Goal: Task Accomplishment & Management: Use online tool/utility

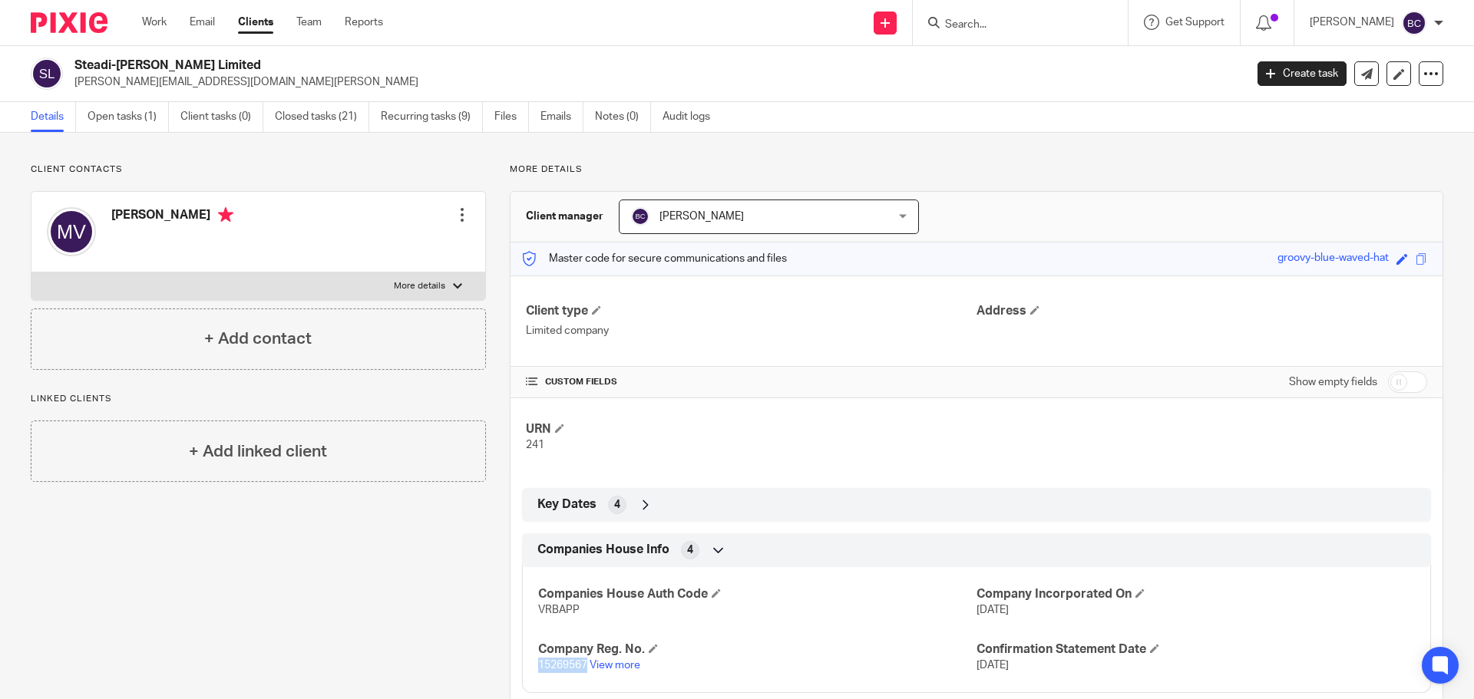
scroll to position [73, 0]
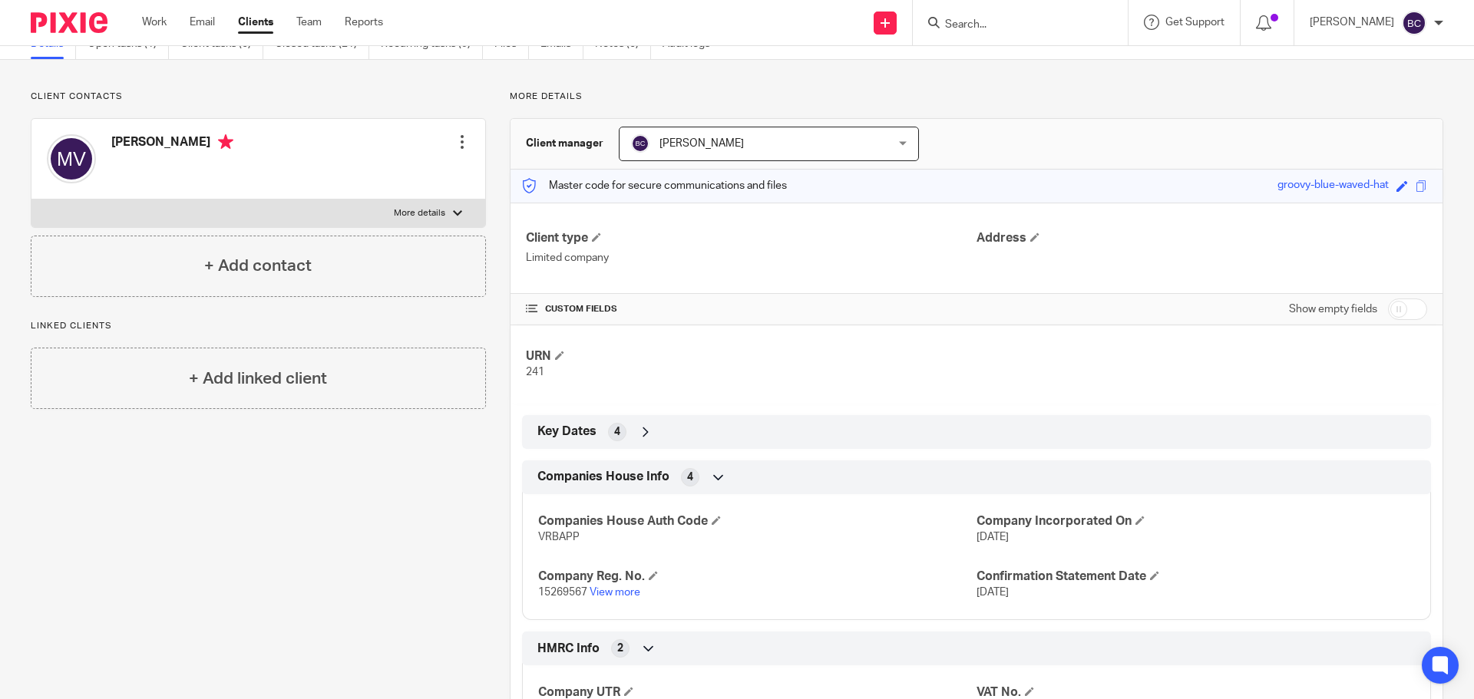
type input "s"
click at [978, 25] on input "s" at bounding box center [1012, 25] width 138 height 14
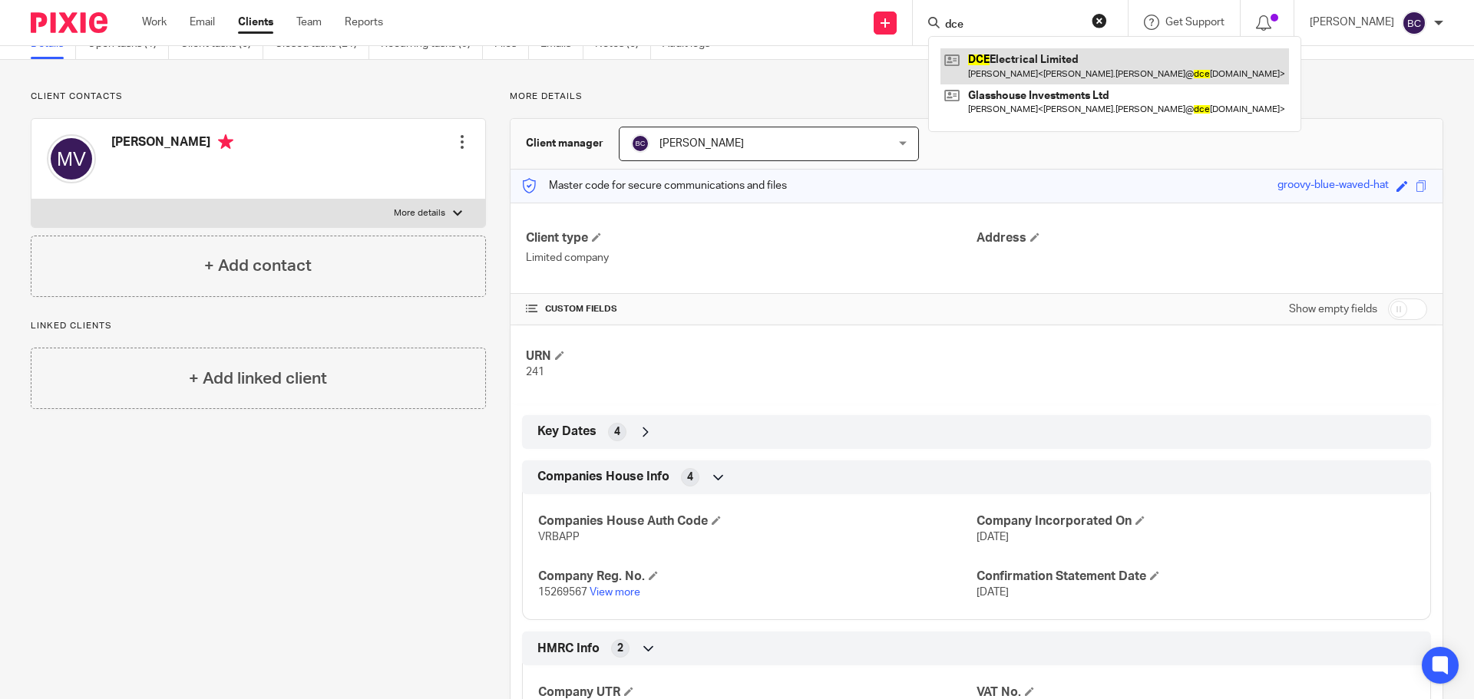
type input "dce"
click at [1035, 60] on link at bounding box center [1114, 65] width 348 height 35
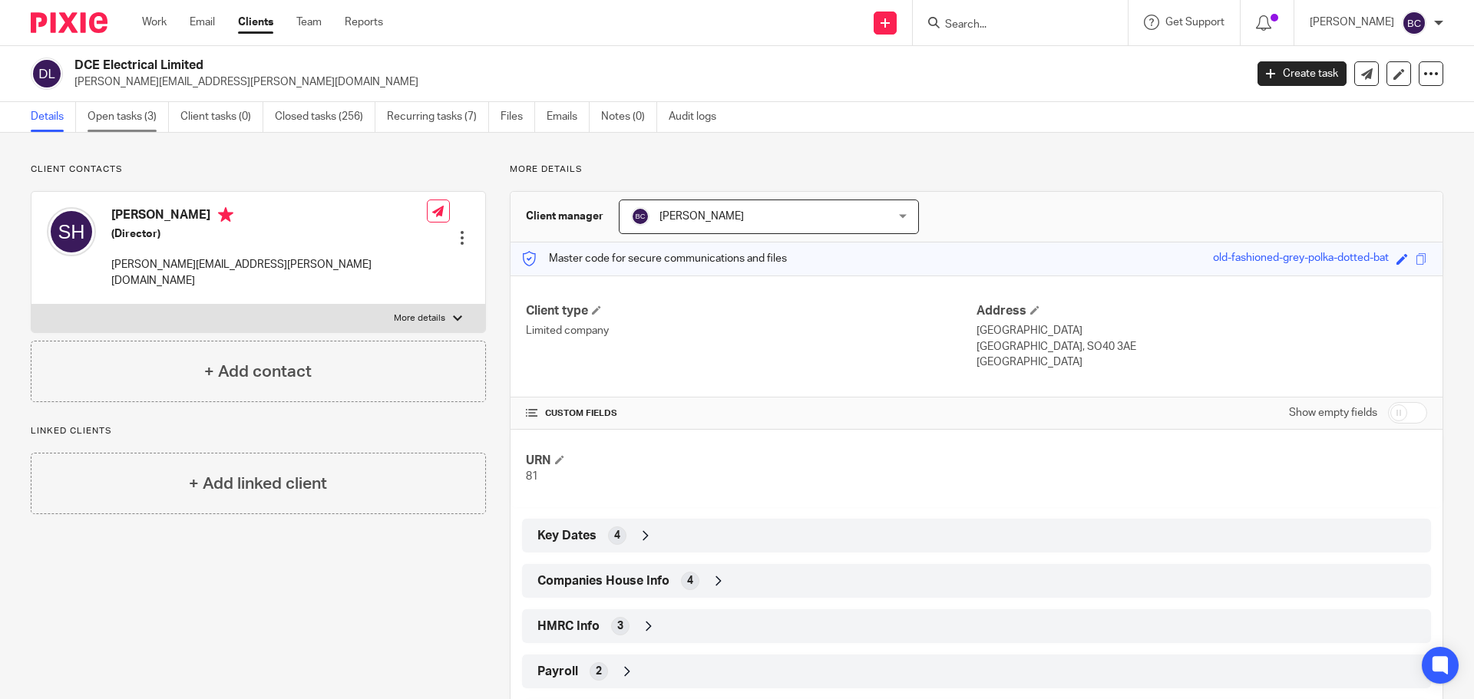
click at [108, 111] on link "Open tasks (3)" at bounding box center [127, 117] width 81 height 30
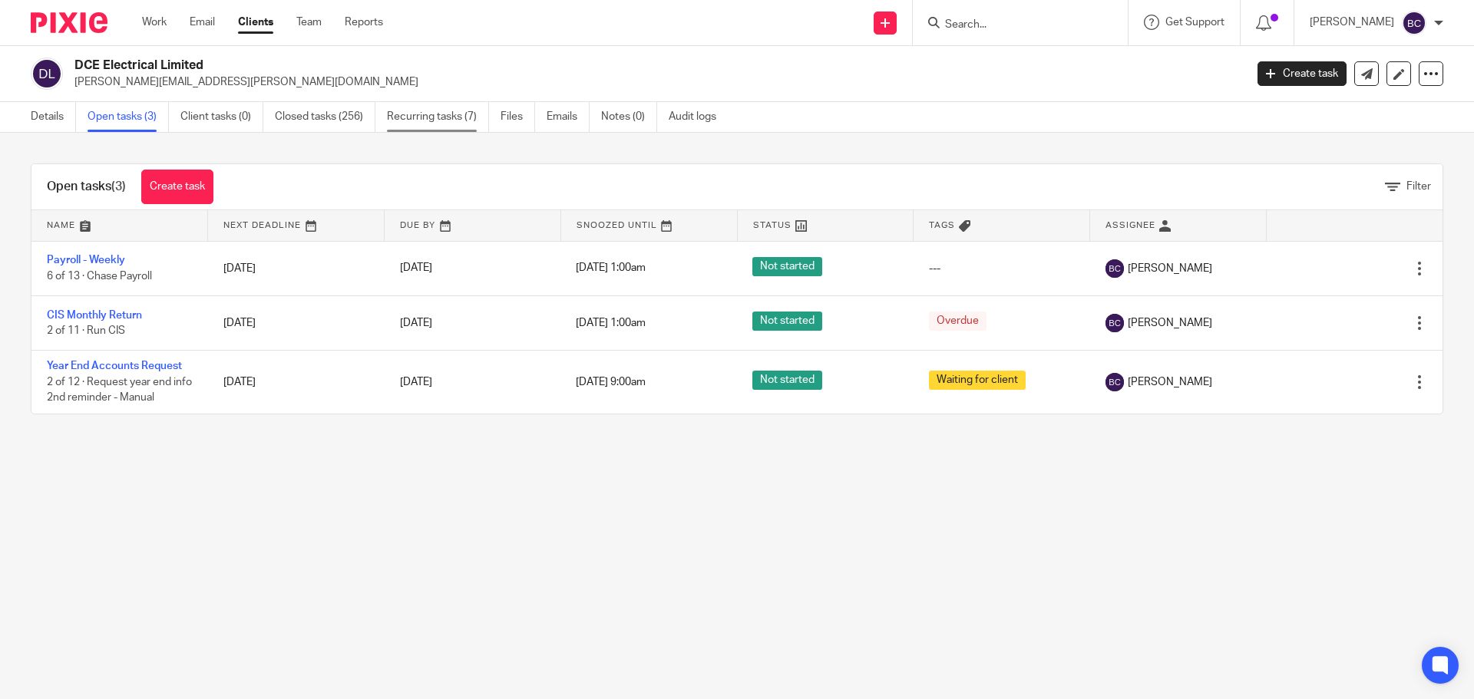
click at [461, 123] on link "Recurring tasks (7)" at bounding box center [438, 117] width 102 height 30
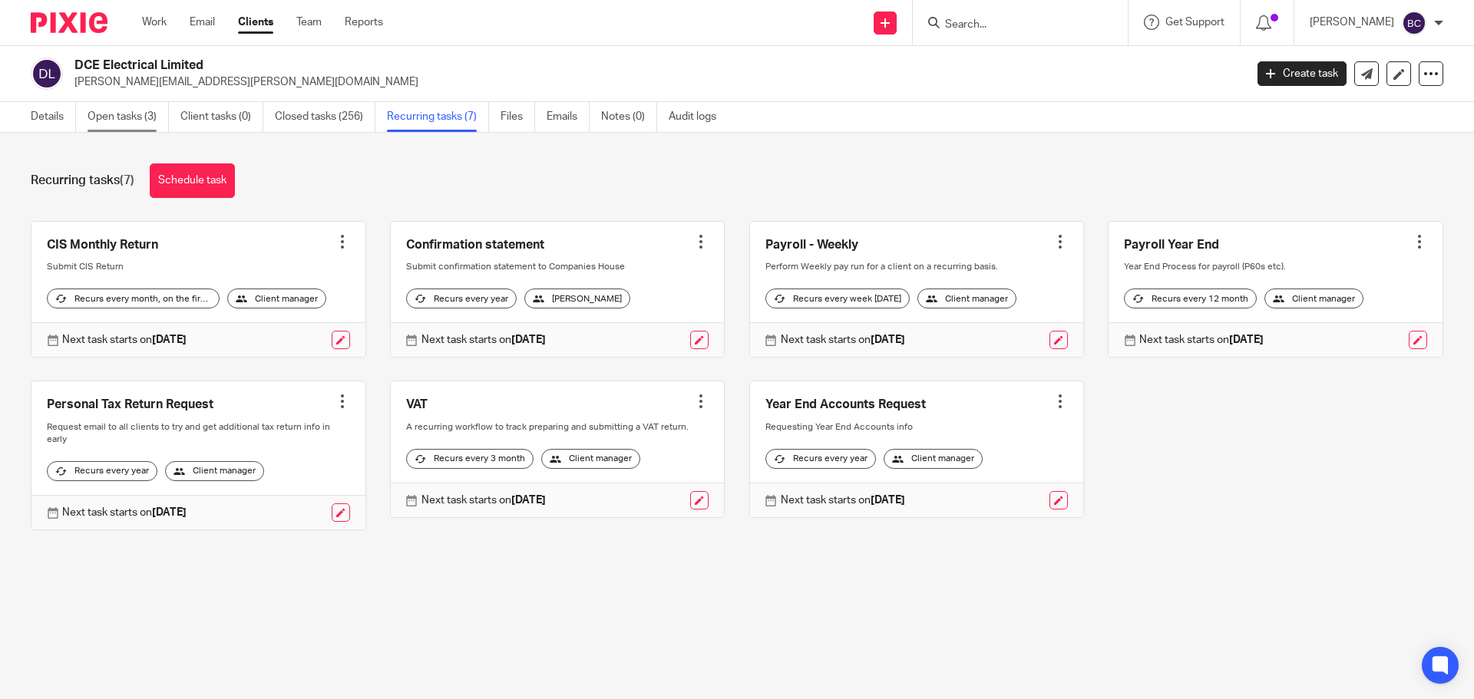
click at [160, 112] on link "Open tasks (3)" at bounding box center [127, 117] width 81 height 30
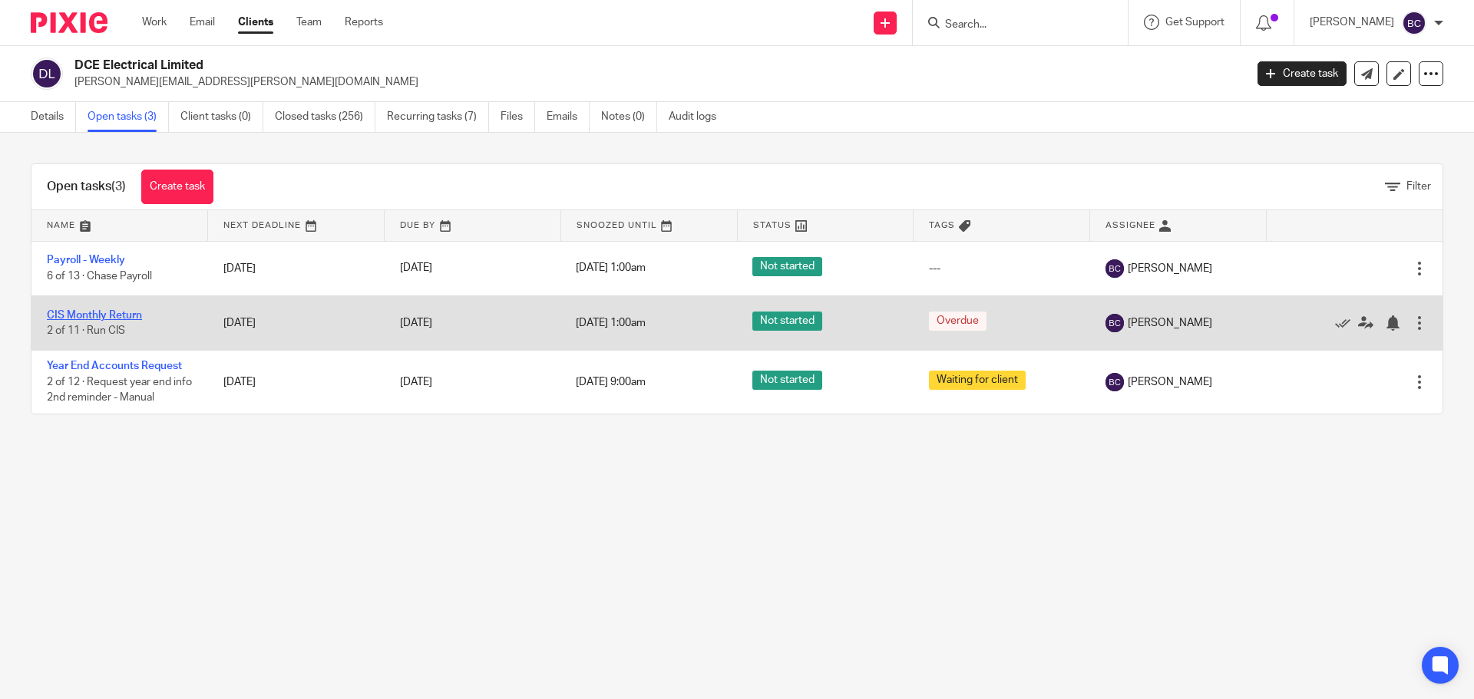
click at [69, 315] on link "CIS Monthly Return" at bounding box center [94, 315] width 95 height 11
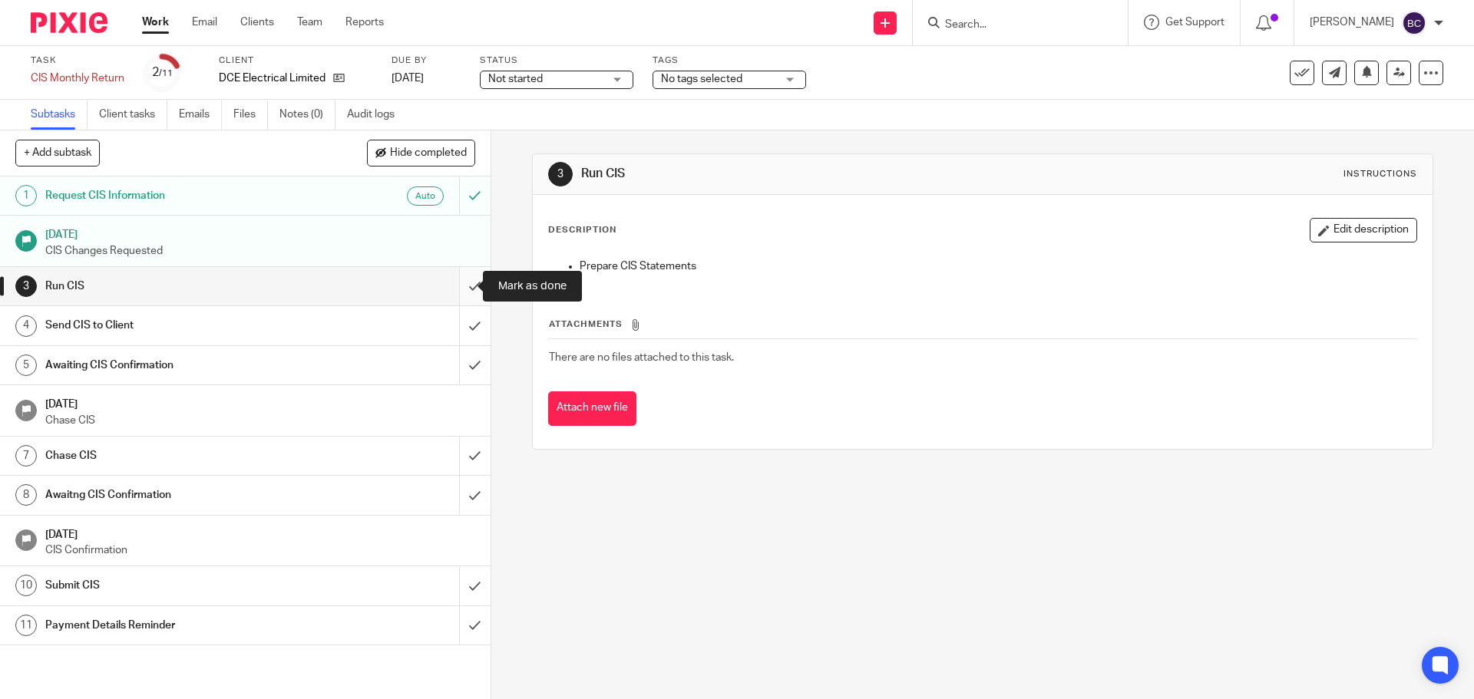
click at [462, 286] on input "submit" at bounding box center [245, 286] width 490 height 38
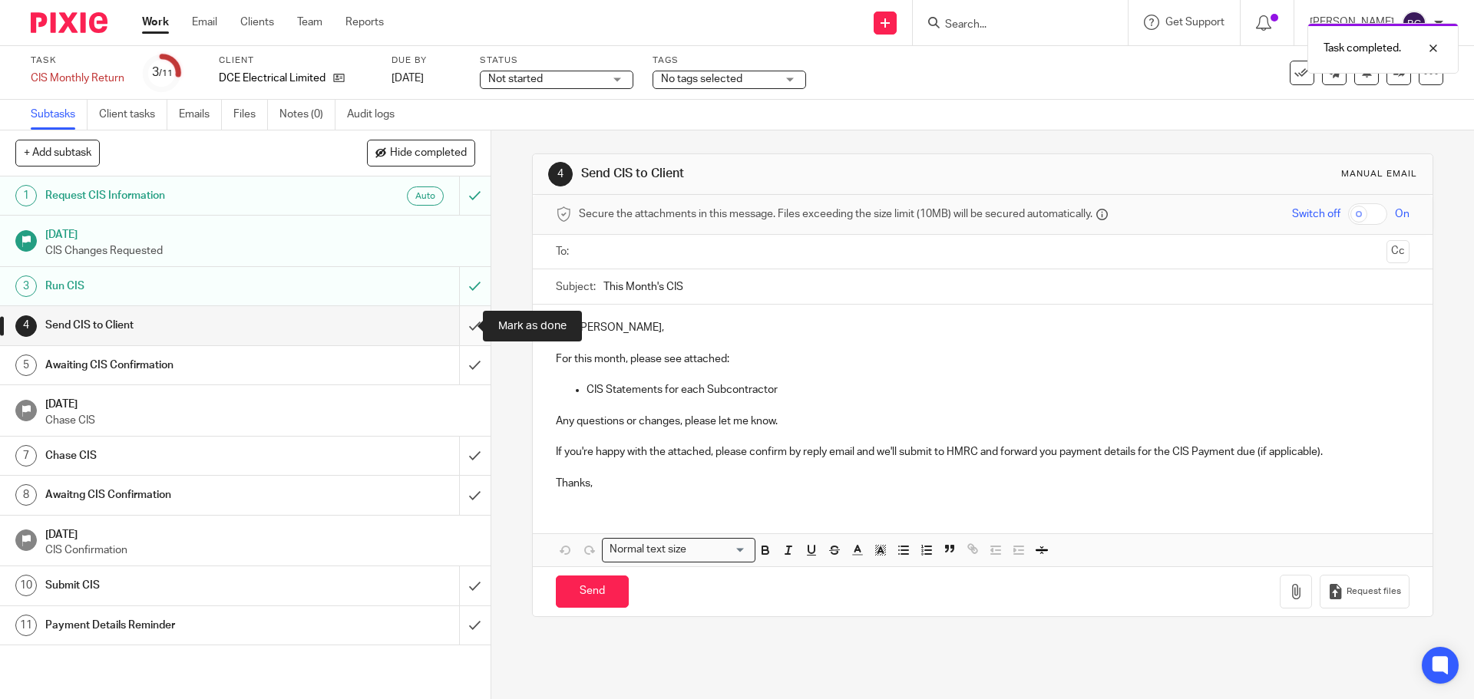
click at [462, 323] on input "submit" at bounding box center [245, 325] width 490 height 38
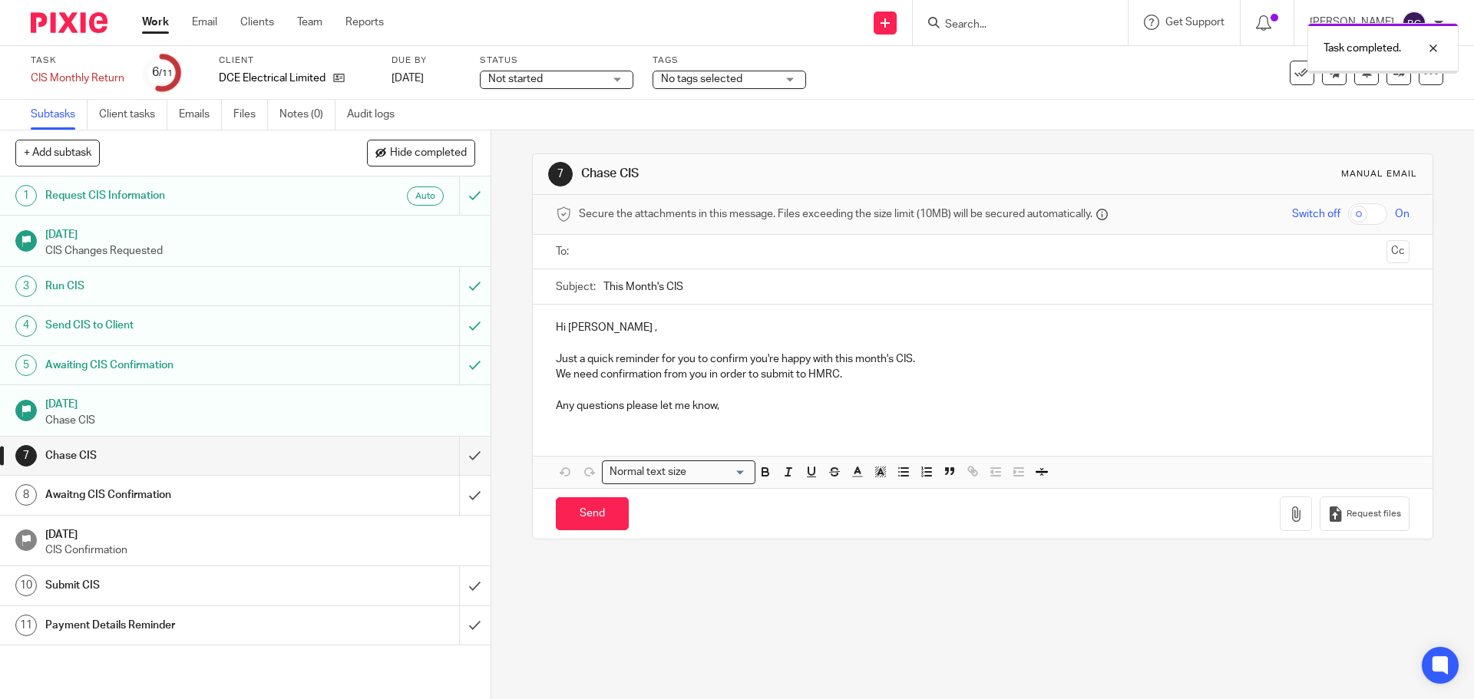
click at [464, 453] on input "submit" at bounding box center [245, 456] width 490 height 38
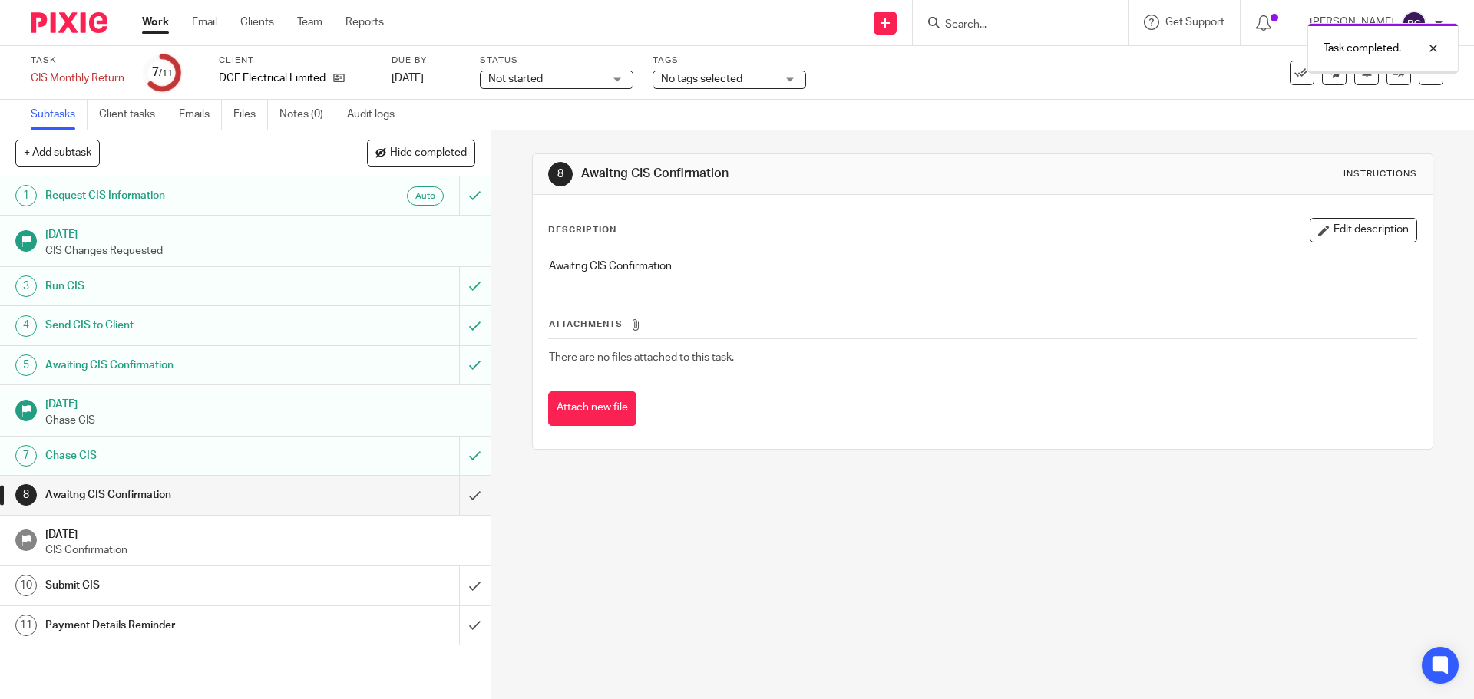
click at [460, 494] on input "submit" at bounding box center [245, 495] width 490 height 38
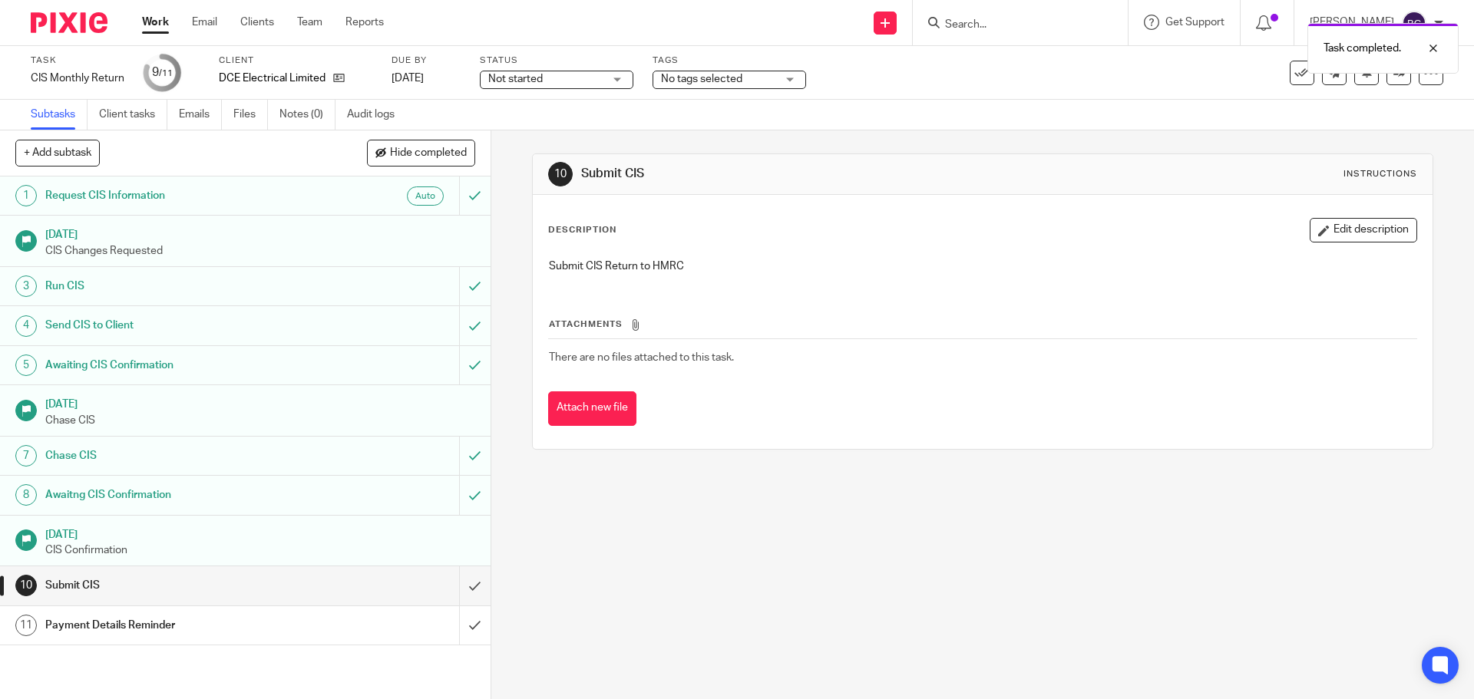
click at [456, 580] on input "submit" at bounding box center [245, 585] width 490 height 38
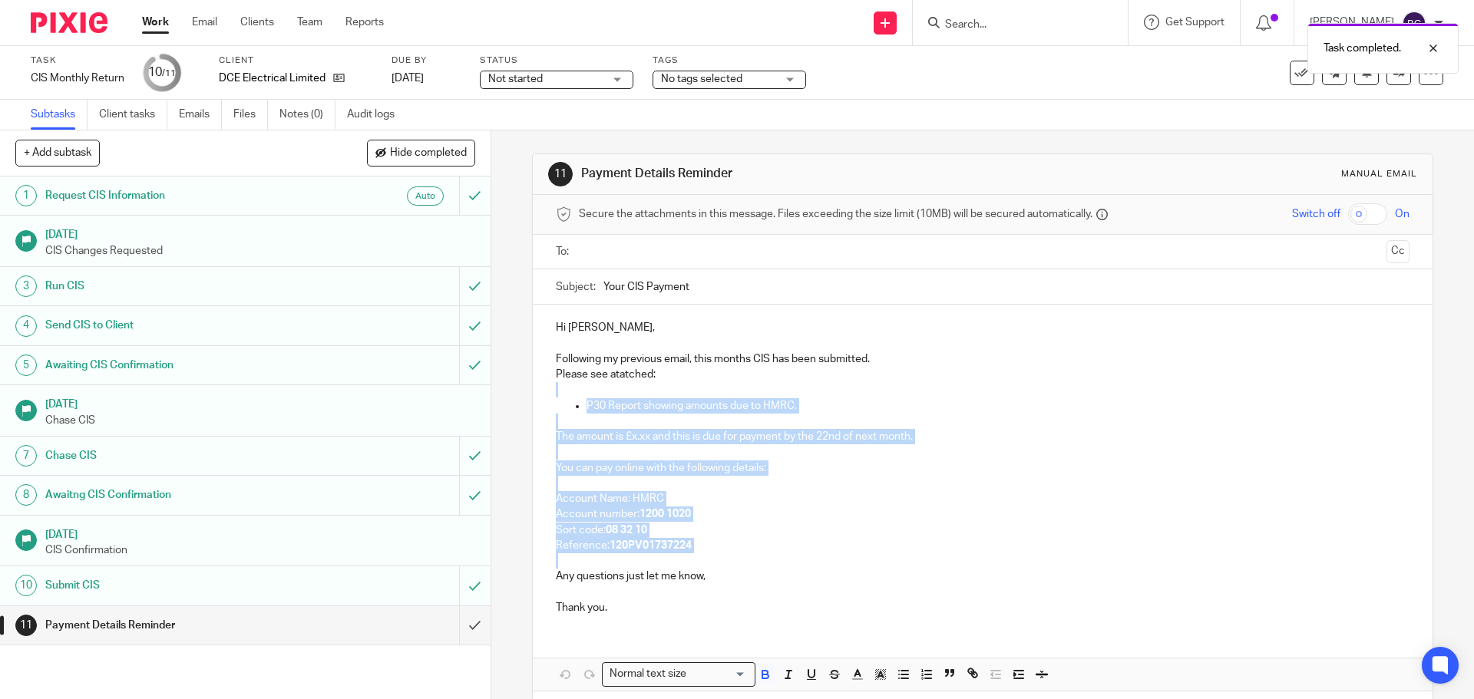
drag, startPoint x: 713, startPoint y: 561, endPoint x: 539, endPoint y: 372, distance: 256.9
click at [539, 372] on div "Hi [PERSON_NAME], Following my previous email, this months CIS has been submitt…" at bounding box center [982, 466] width 899 height 322
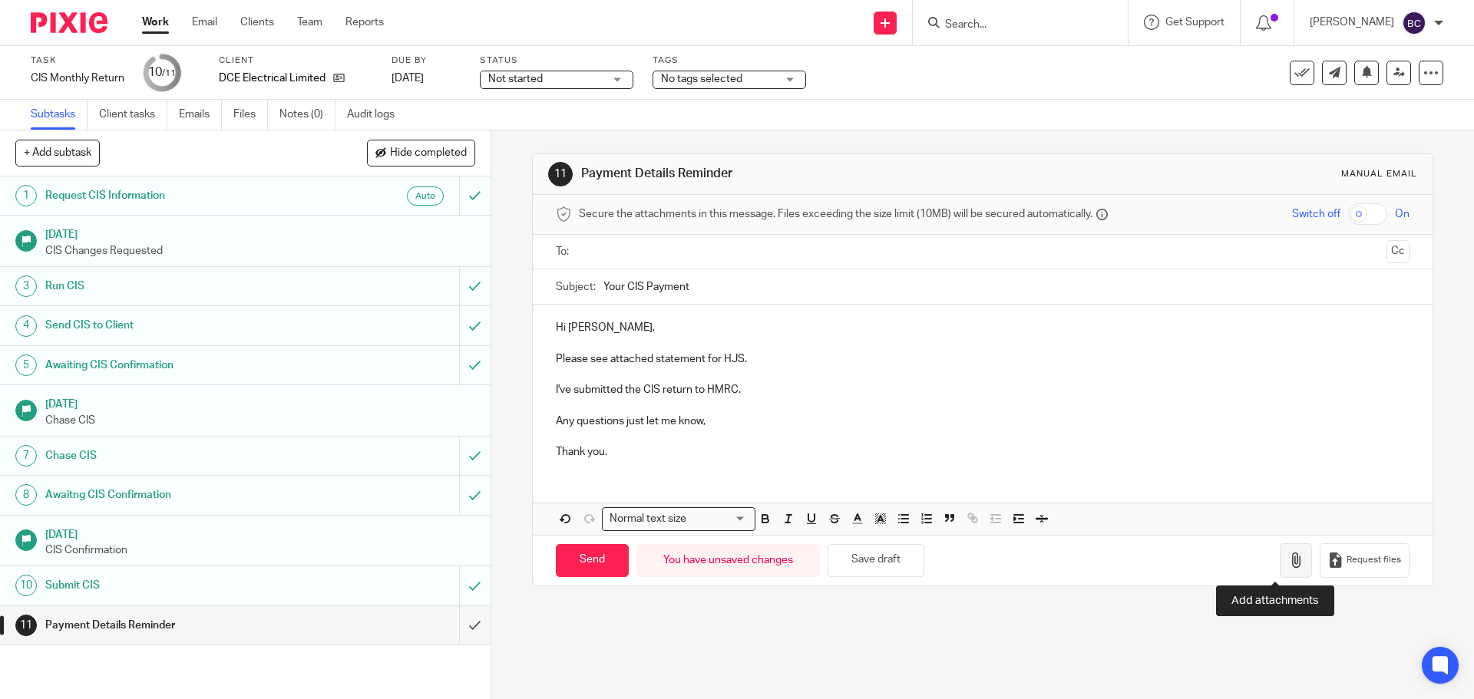
click at [1288, 566] on icon "button" at bounding box center [1295, 560] width 15 height 15
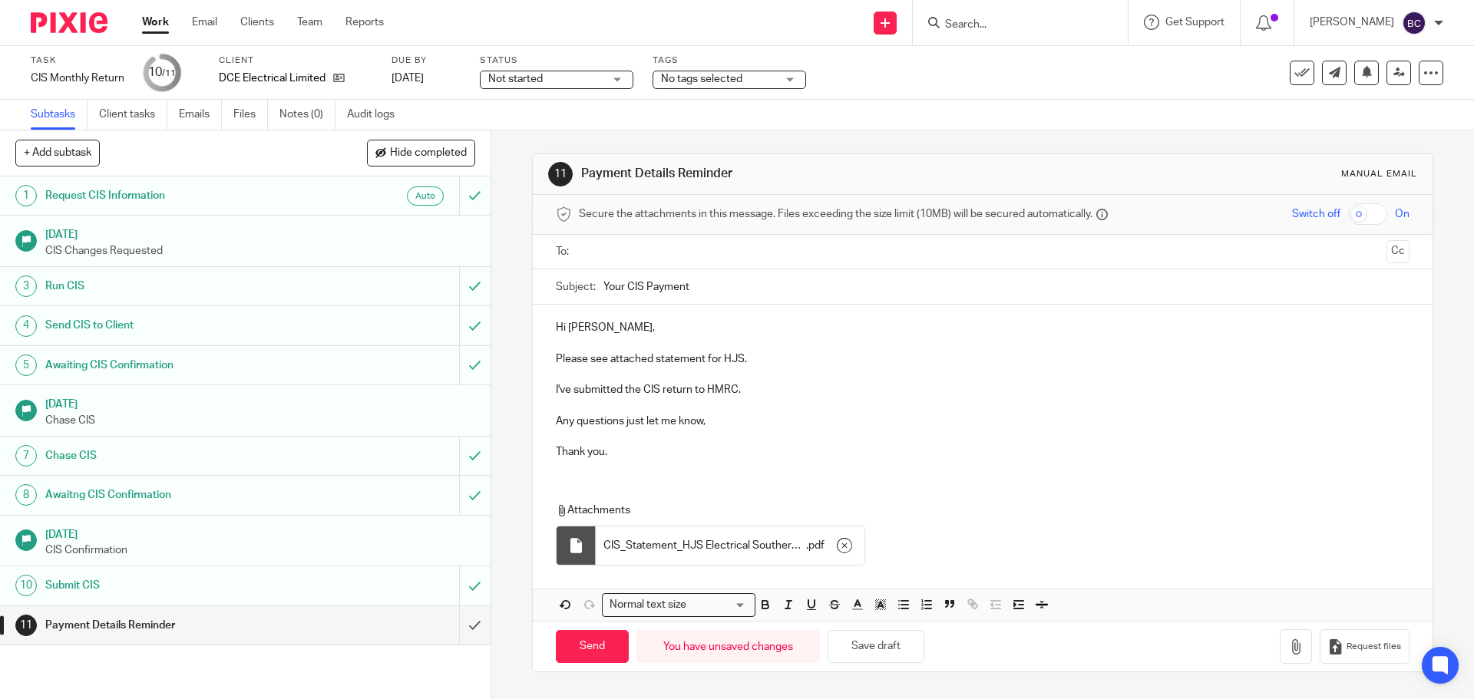
click at [691, 255] on input "text" at bounding box center [981, 252] width 795 height 18
click at [584, 644] on input "Send" at bounding box center [592, 650] width 73 height 33
type input "Sent"
